Goal: Task Accomplishment & Management: Use online tool/utility

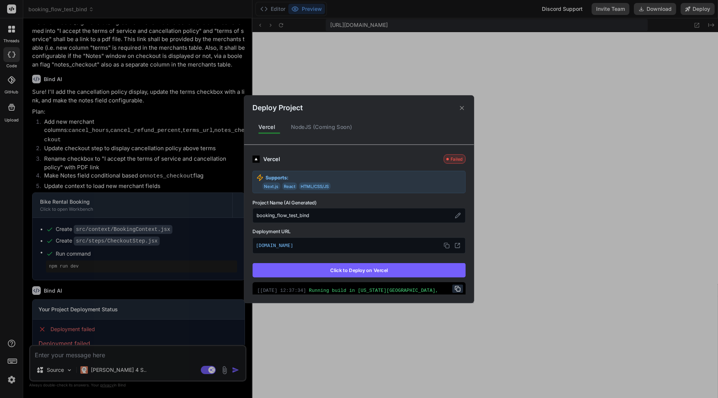
click at [380, 272] on button "Click to Deploy on Vercel" at bounding box center [358, 270] width 213 height 14
type textarea "x"
click at [107, 354] on div "Deploy Project Vercel NodeJS (Coming Soon) Vercel Failed Supports: Next.js Reac…" at bounding box center [359, 199] width 718 height 398
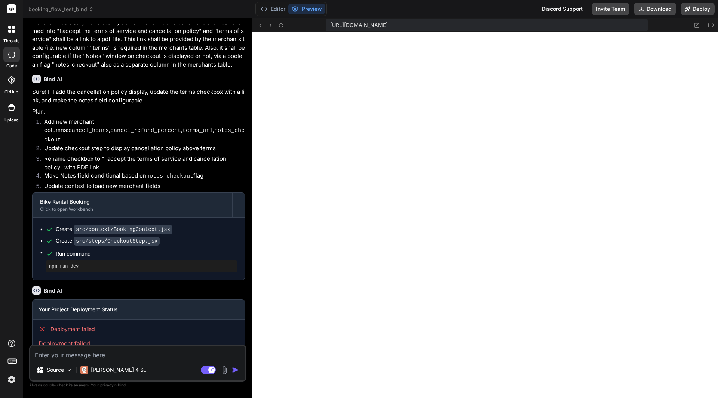
click at [107, 354] on textarea at bounding box center [137, 352] width 215 height 13
type textarea "t"
type textarea "x"
type textarea "th"
type textarea "x"
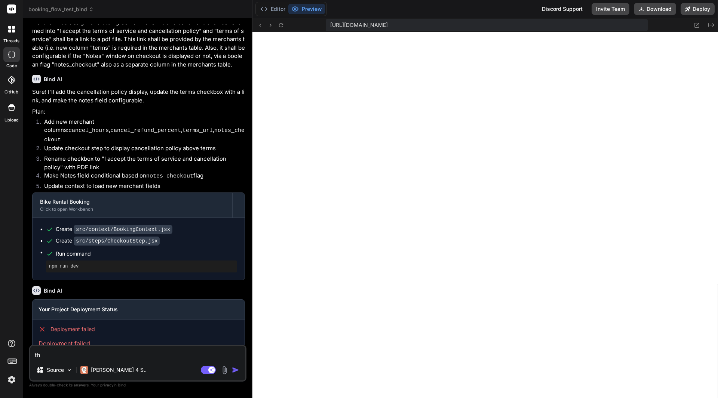
type textarea "the"
type textarea "x"
type textarea "the"
type textarea "x"
type textarea "the d"
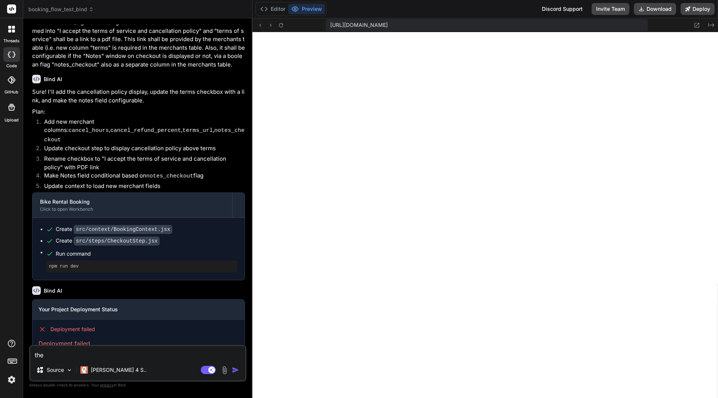
type textarea "x"
type textarea "the de"
type textarea "x"
type textarea "the dep"
type textarea "x"
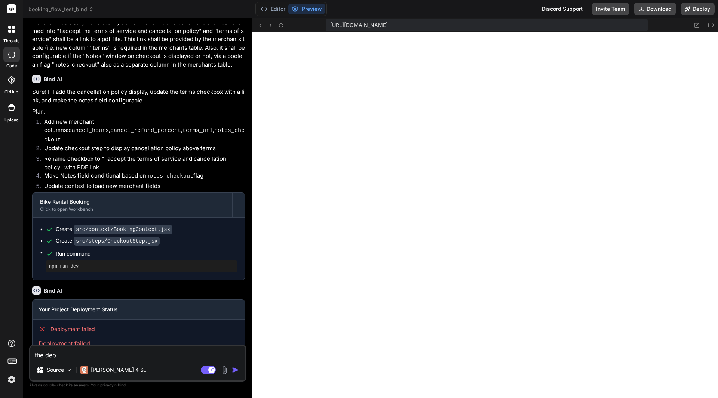
type textarea "the depl"
type textarea "x"
type textarea "the deplo"
type textarea "x"
type textarea "the deploy"
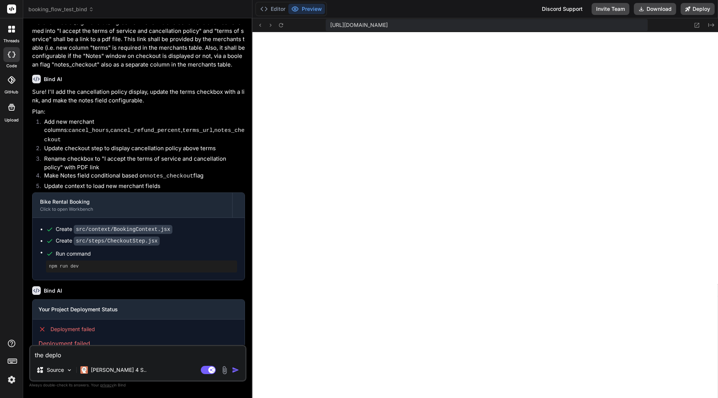
type textarea "x"
type textarea "the deploym"
type textarea "x"
type textarea "the deployme"
type textarea "x"
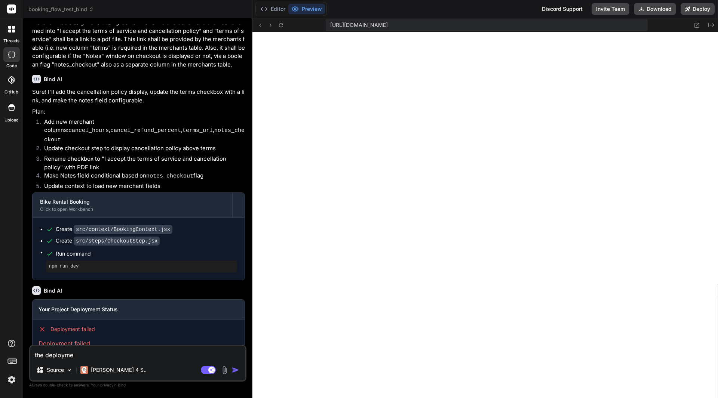
type textarea "the deploymen"
type textarea "x"
type textarea "the deployment"
type textarea "x"
type textarea "the deployment"
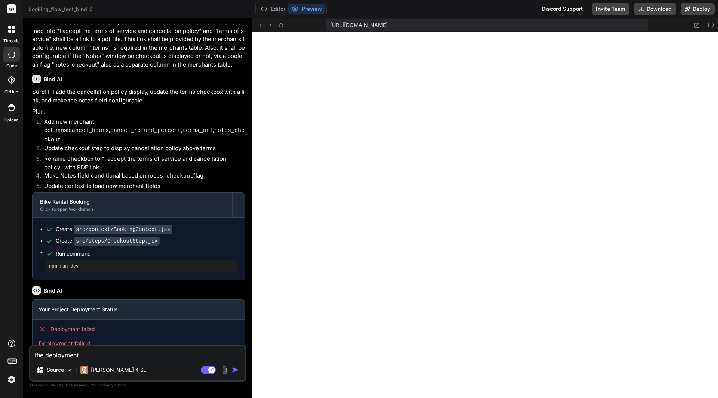
type textarea "x"
type textarea "the deployment f"
type textarea "x"
type textarea "the deployment fa"
type textarea "x"
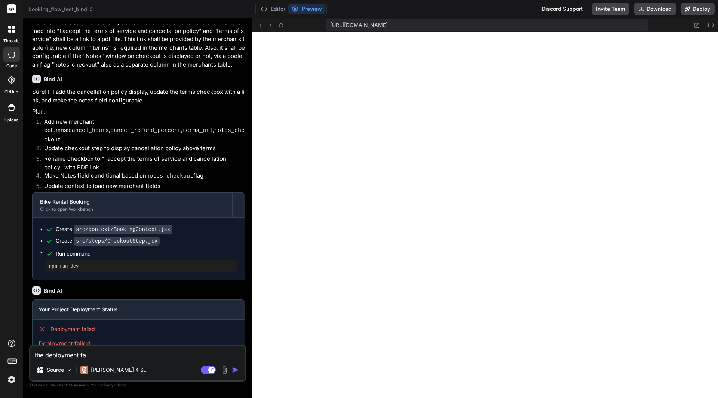
type textarea "the deployment fai"
type textarea "x"
type textarea "the deployment fail"
type textarea "x"
type textarea "the deployment [PERSON_NAME]"
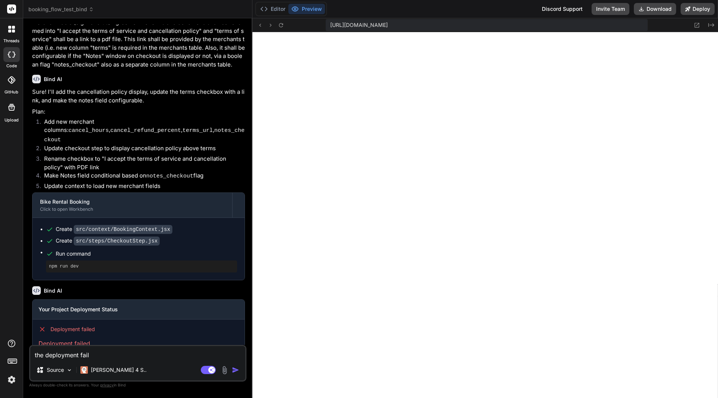
type textarea "x"
type textarea "the deployment failed"
type textarea "x"
type textarea "the deployment failed"
click at [111, 369] on p "[PERSON_NAME] 4 S.." at bounding box center [119, 369] width 56 height 7
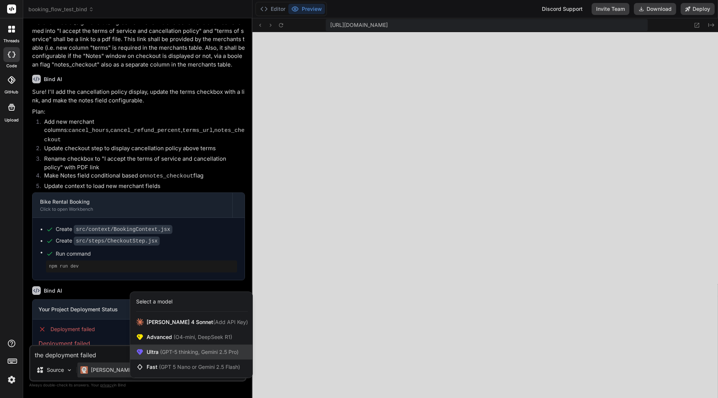
click at [206, 351] on span "(GPT-5 thinking, Gemini 2.5 Pro)" at bounding box center [198, 352] width 80 height 6
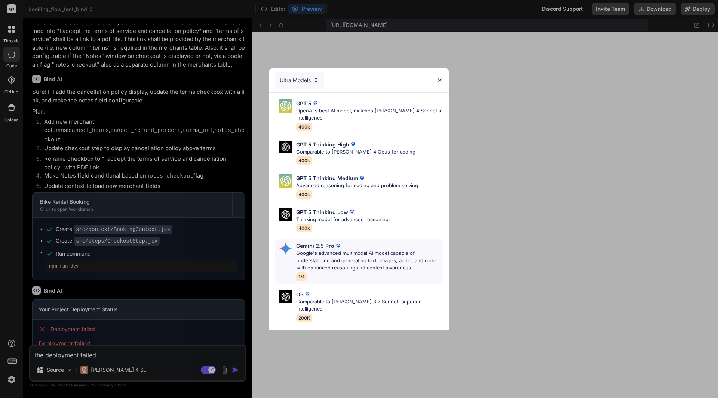
click at [345, 249] on div "Gemini 2.5 Pro" at bounding box center [369, 246] width 147 height 8
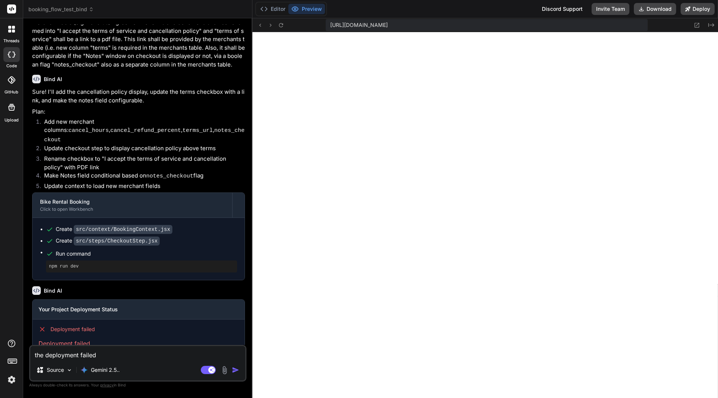
click at [234, 367] on img "button" at bounding box center [235, 369] width 7 height 7
type textarea "x"
